Goal: Task Accomplishment & Management: Manage account settings

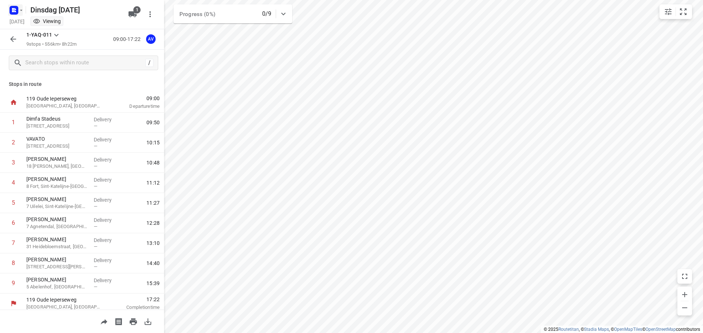
click at [13, 11] on icon "button" at bounding box center [13, 11] width 2 height 2
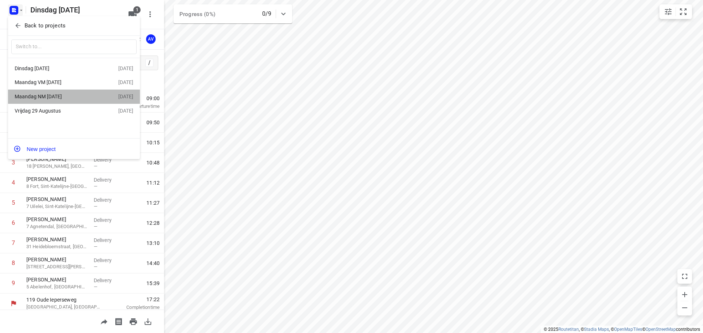
click at [67, 96] on div "Maandag NM [DATE]" at bounding box center [57, 97] width 84 height 6
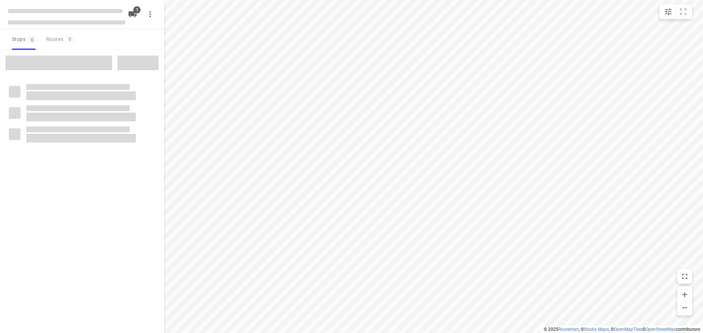
type input "distance"
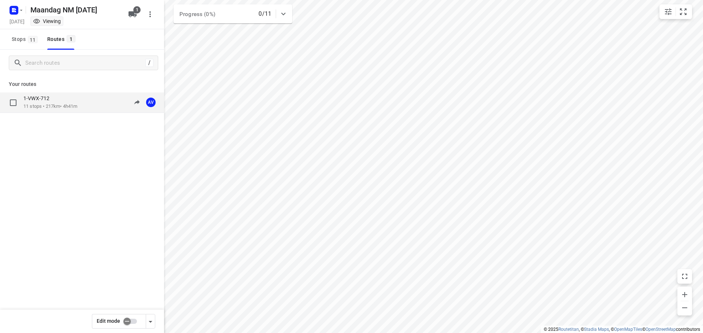
click at [77, 100] on div "1-VWX-712" at bounding box center [50, 99] width 54 height 8
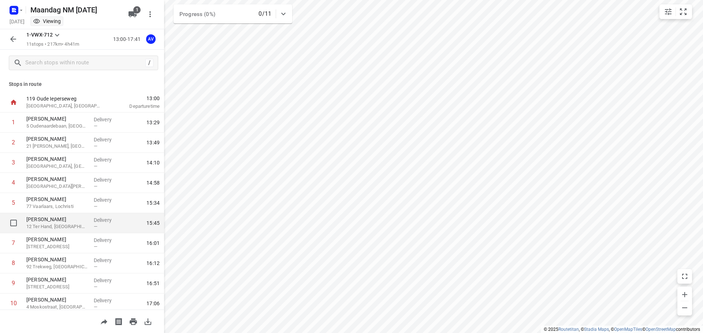
drag, startPoint x: 68, startPoint y: 217, endPoint x: 78, endPoint y: 213, distance: 10.8
click at [68, 217] on p "[PERSON_NAME]" at bounding box center [56, 219] width 61 height 7
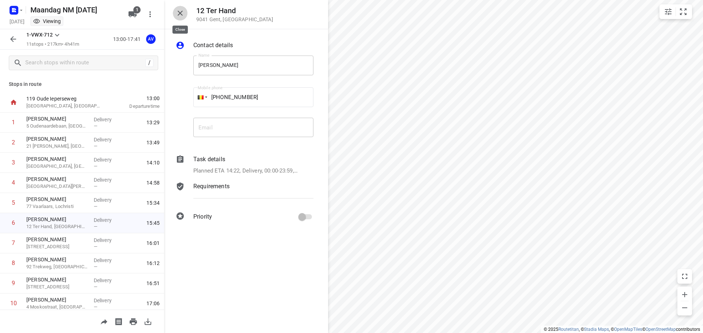
click at [180, 14] on icon "button" at bounding box center [180, 13] width 5 height 5
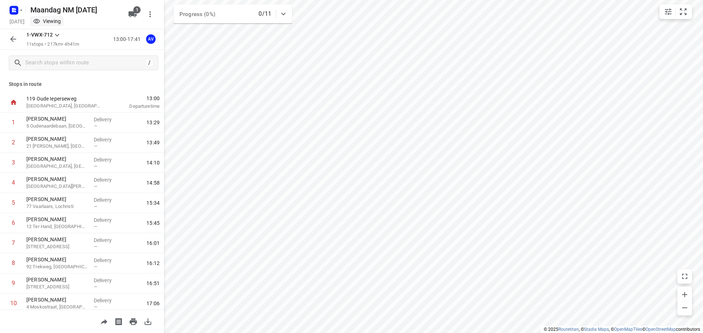
click at [12, 41] on icon "button" at bounding box center [13, 39] width 9 height 9
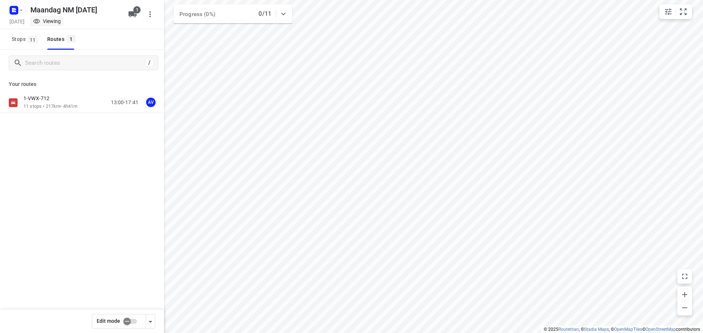
click at [133, 321] on input "checkbox" at bounding box center [127, 322] width 42 height 14
checkbox input "true"
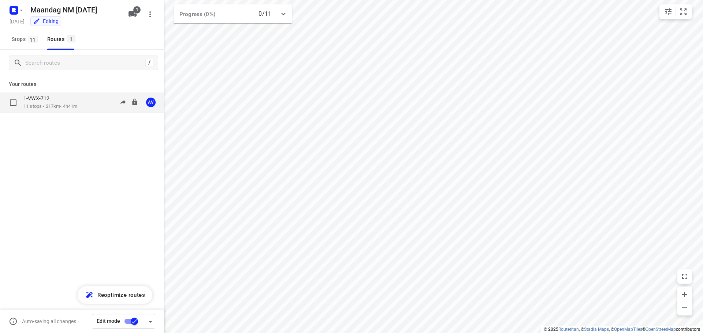
click at [70, 103] on div "1-VWX-712" at bounding box center [50, 99] width 54 height 8
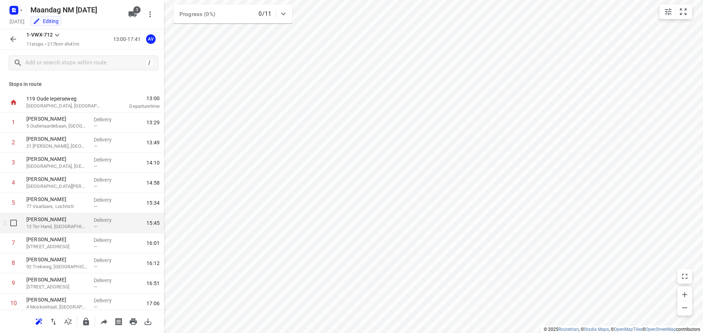
click at [64, 227] on p "12 Ter Hand, [GEOGRAPHIC_DATA]" at bounding box center [56, 226] width 61 height 7
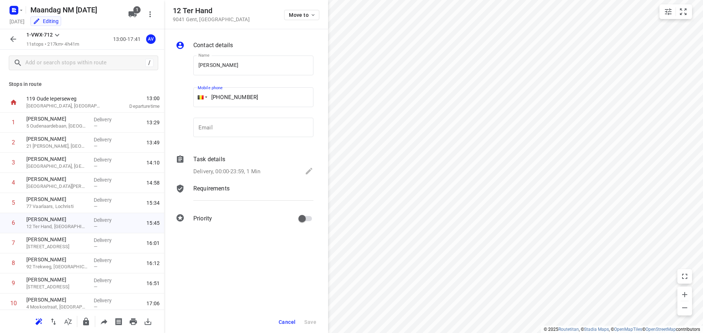
drag, startPoint x: 252, startPoint y: 96, endPoint x: 224, endPoint y: 96, distance: 27.8
click at [224, 96] on input "[PHONE_NUMBER]" at bounding box center [253, 97] width 120 height 20
paste input "499567952"
type input "[PHONE_NUMBER]"
click at [309, 321] on span "Save" at bounding box center [310, 323] width 12 height 6
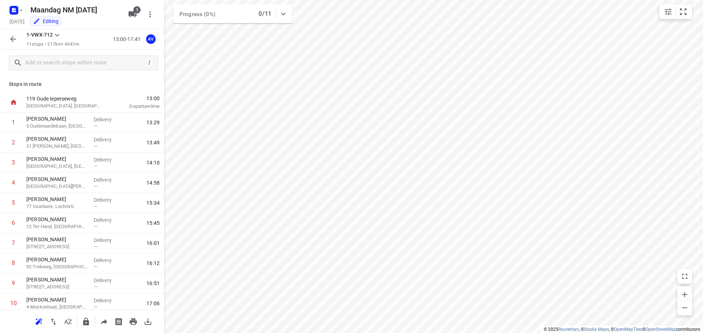
click at [11, 35] on icon "button" at bounding box center [13, 39] width 9 height 9
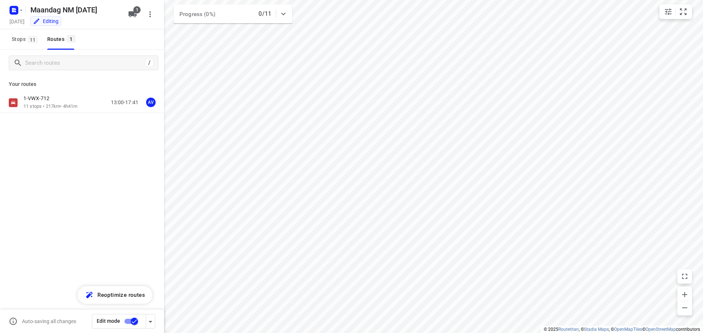
click at [127, 320] on input "checkbox" at bounding box center [134, 322] width 42 height 14
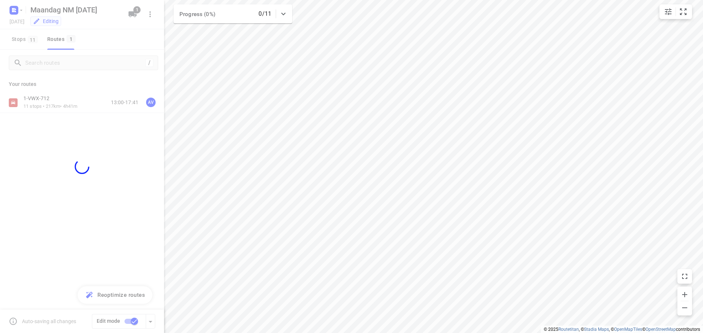
checkbox input "false"
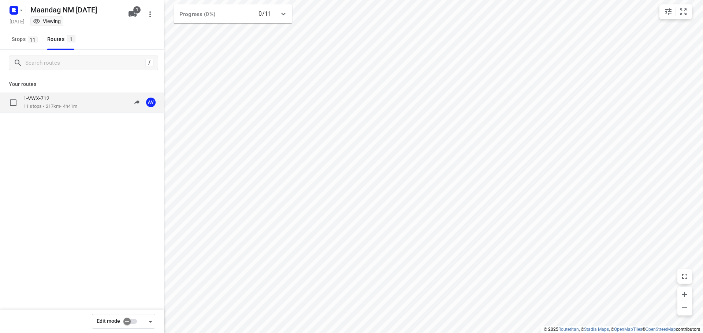
click at [75, 101] on div "1-VWX-712" at bounding box center [50, 99] width 54 height 8
